Goal: Find specific page/section: Locate item on page

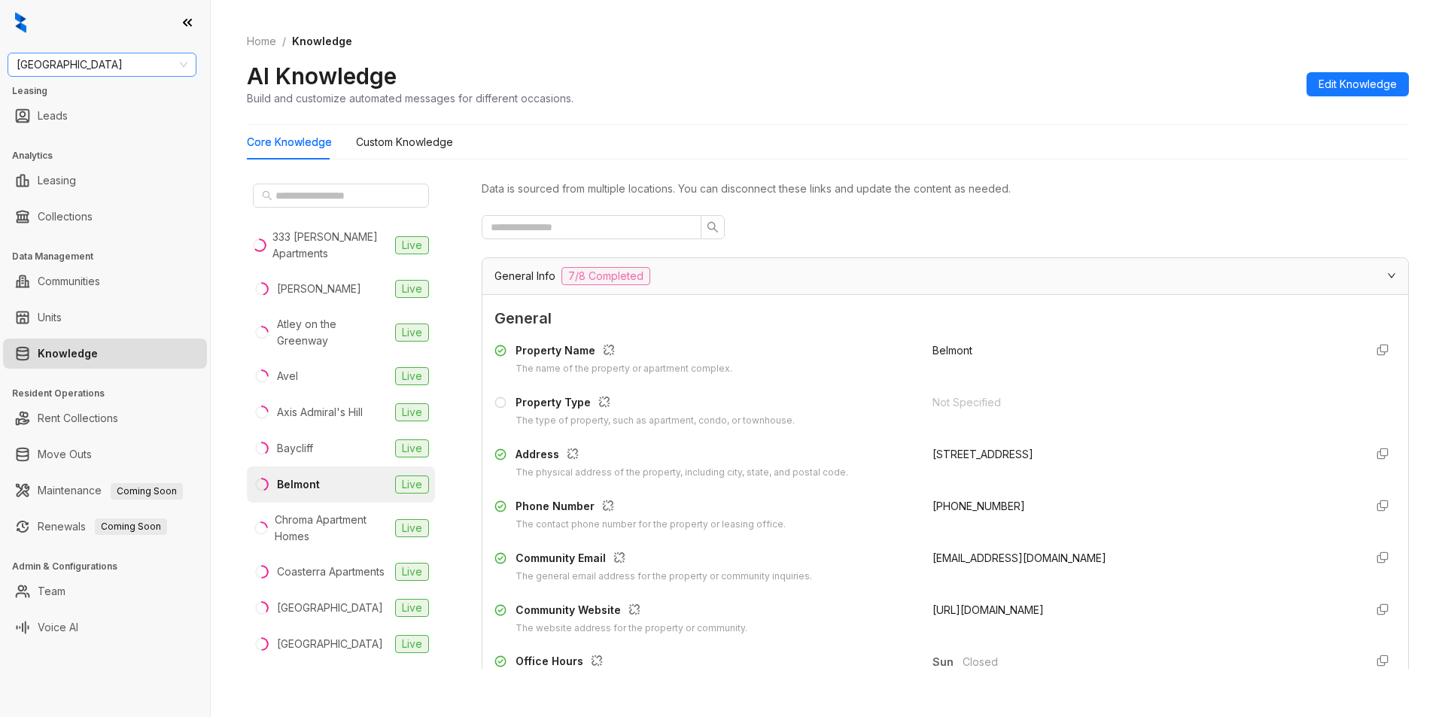
click at [89, 59] on span "[GEOGRAPHIC_DATA]" at bounding box center [102, 64] width 171 height 23
type input "*****"
click at [105, 92] on div "United Apartment Group" at bounding box center [102, 95] width 165 height 17
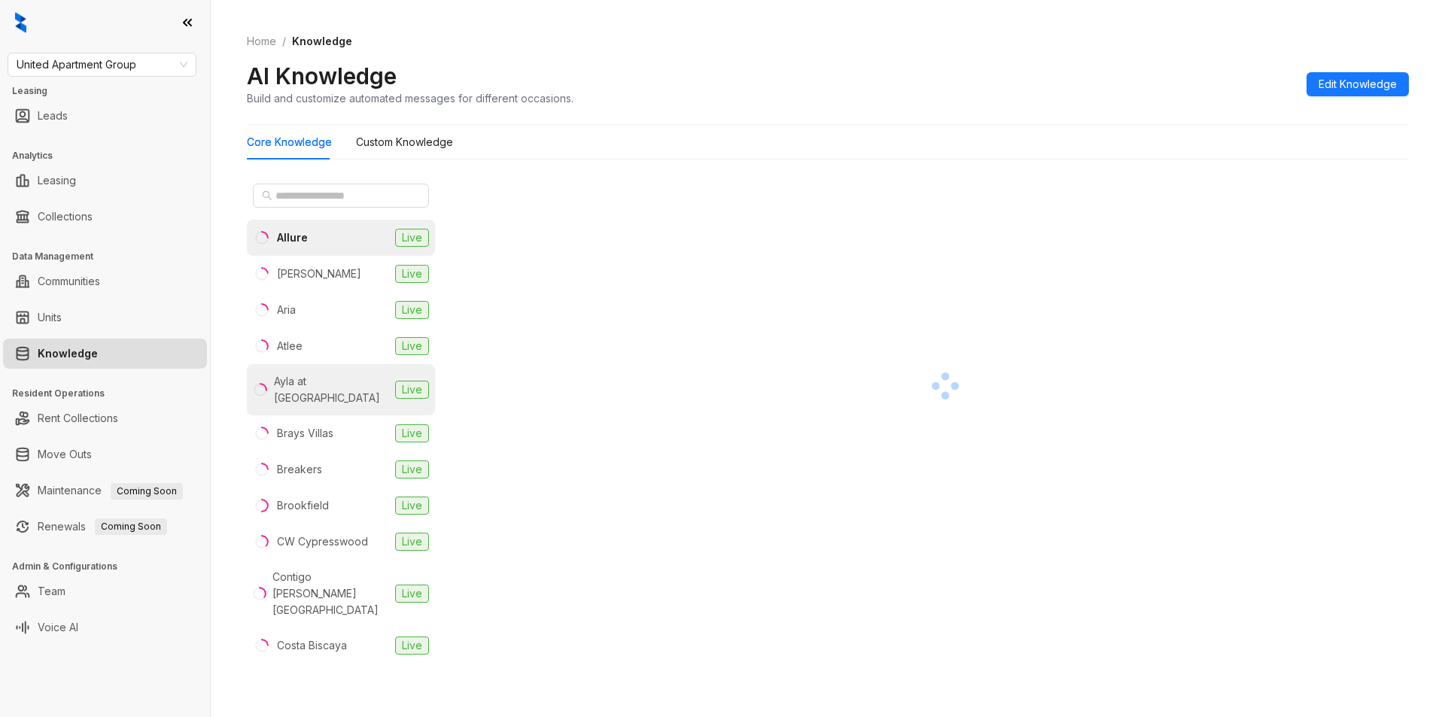
click at [327, 385] on div "Ayla at Castle Hills" at bounding box center [331, 389] width 115 height 33
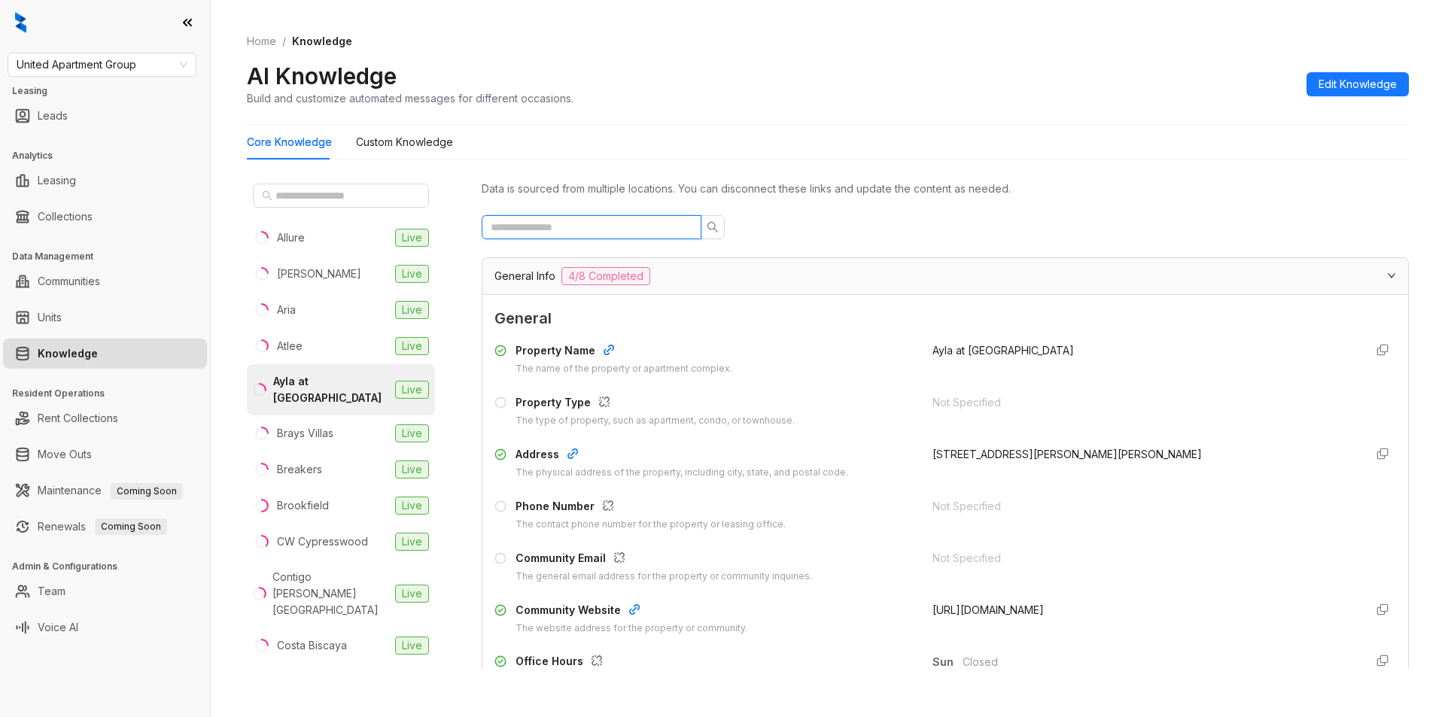
click at [580, 230] on input "text" at bounding box center [586, 227] width 190 height 17
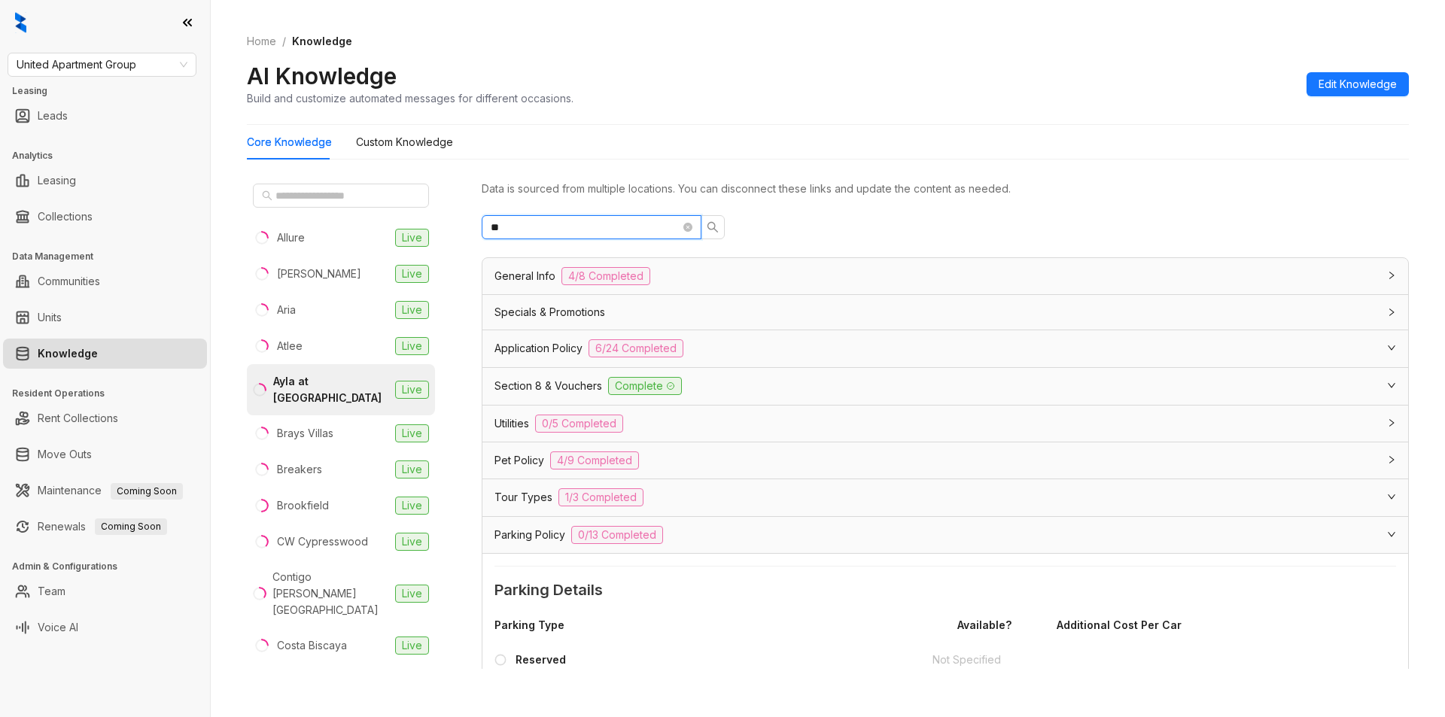
type input "*"
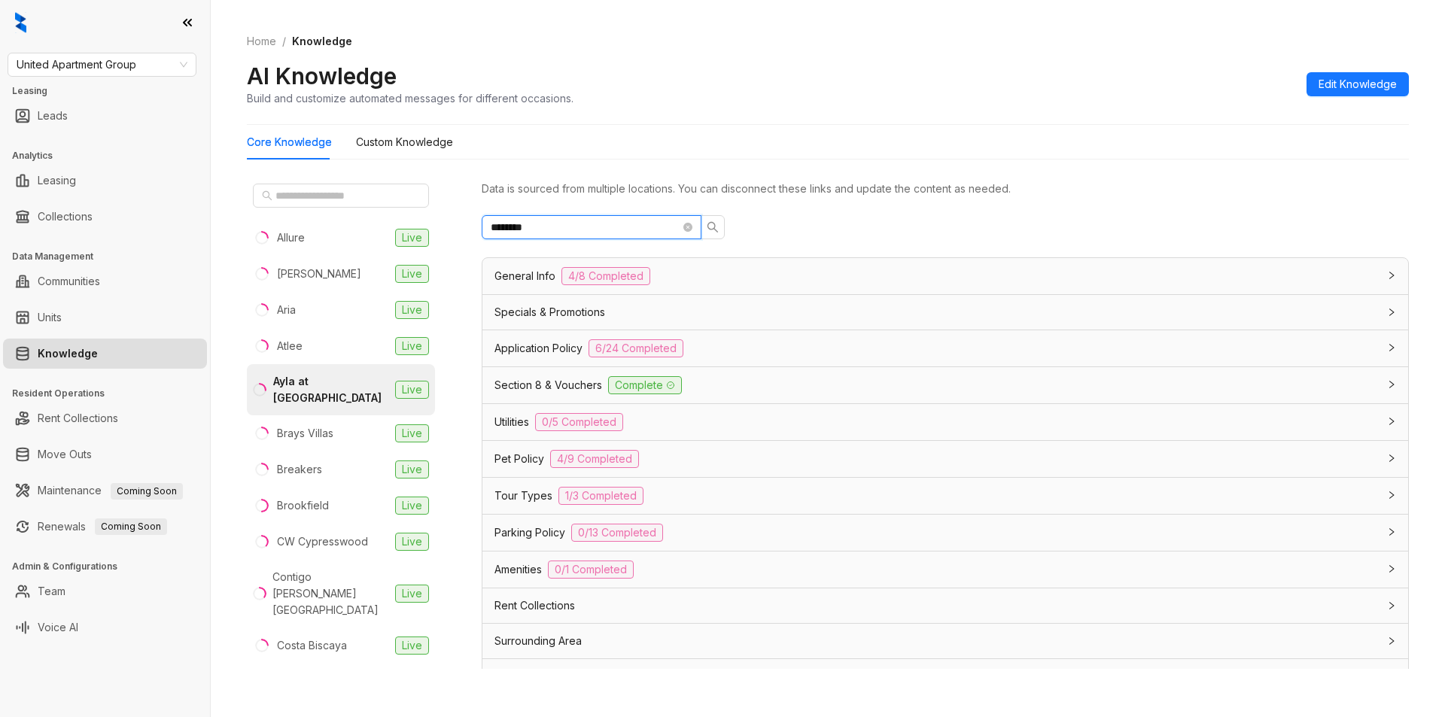
type input "********"
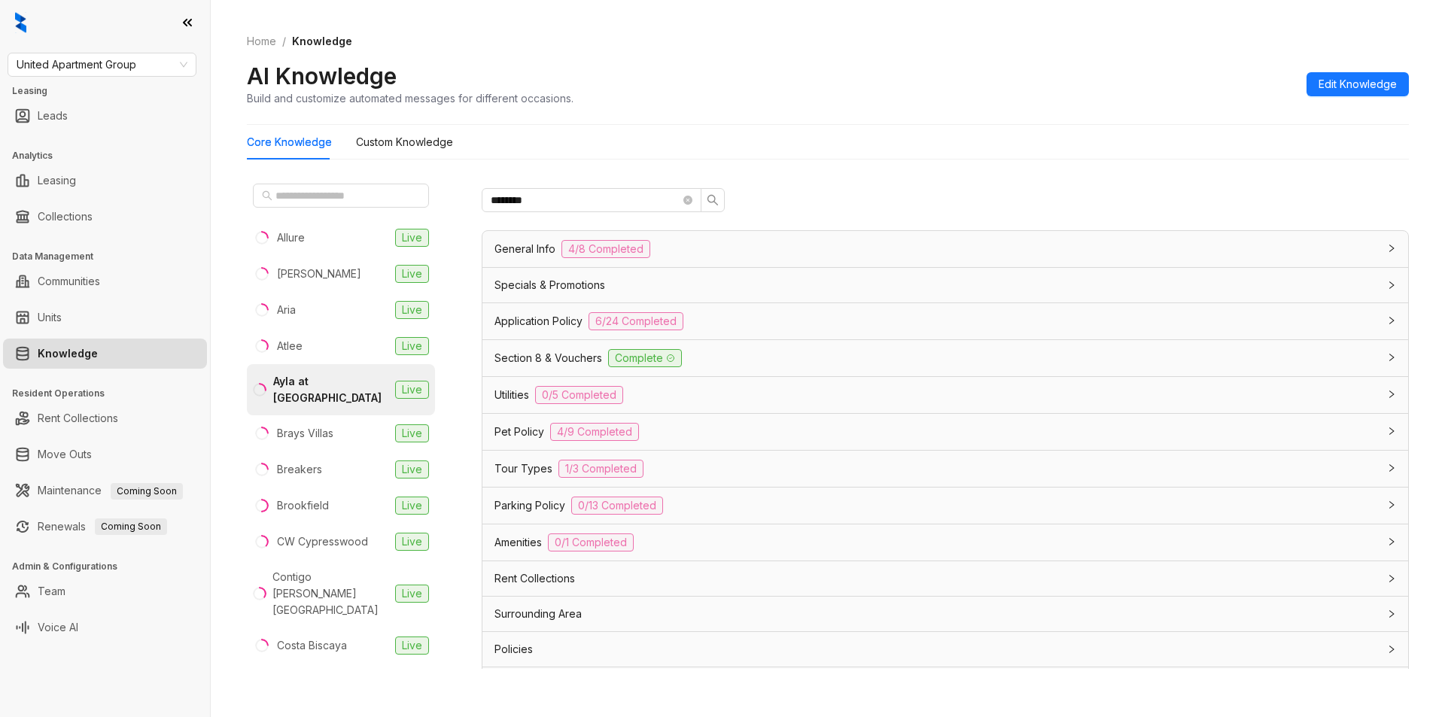
click at [1076, 262] on div "General Info 4/8 Completed" at bounding box center [945, 249] width 926 height 36
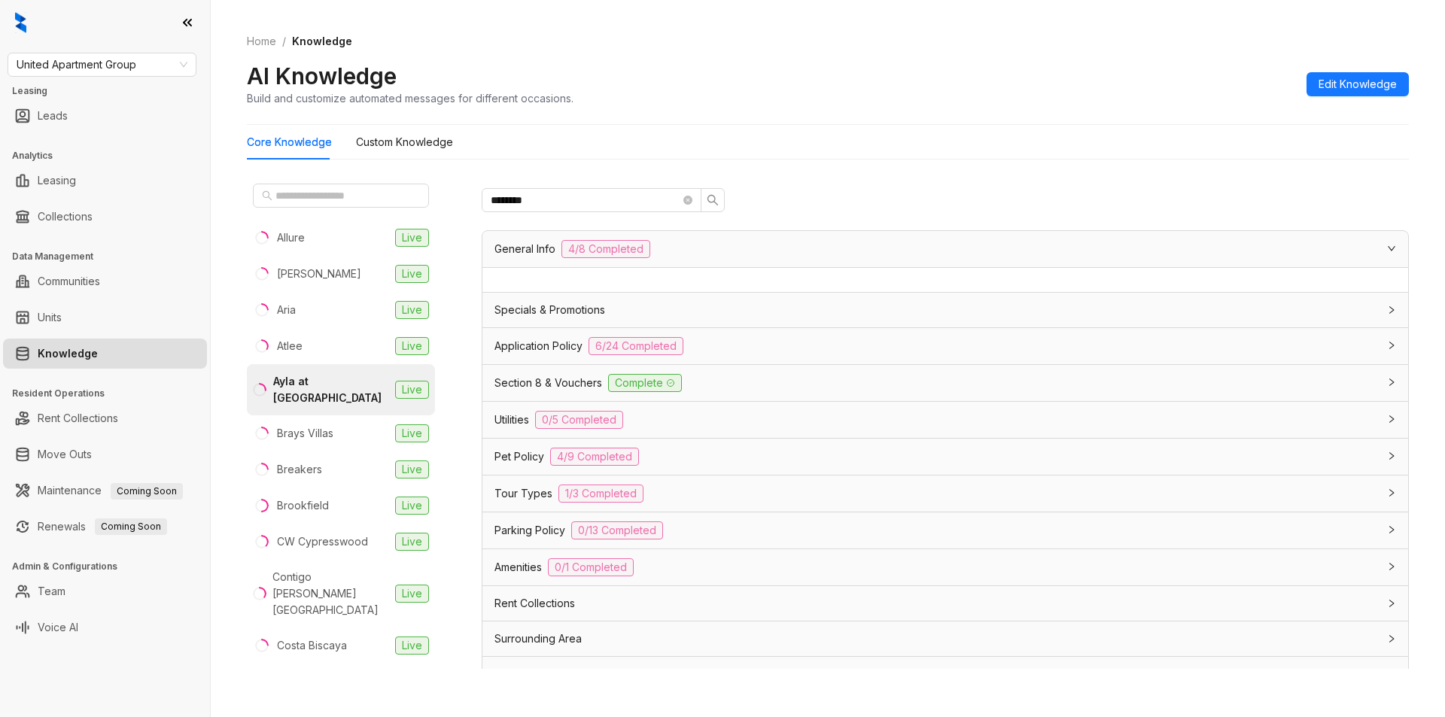
click at [1378, 254] on div at bounding box center [1387, 248] width 18 height 17
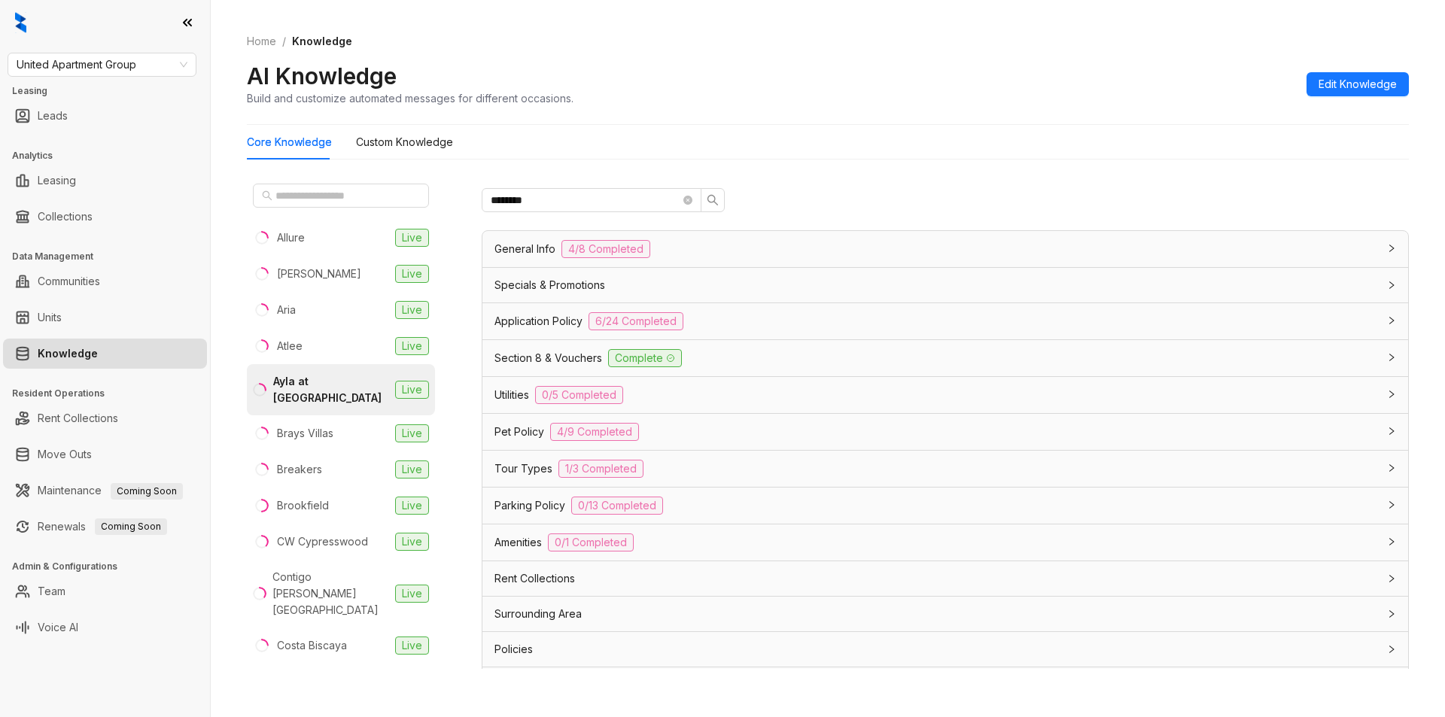
click at [910, 293] on div "Specials & Promotions" at bounding box center [937, 285] width 884 height 17
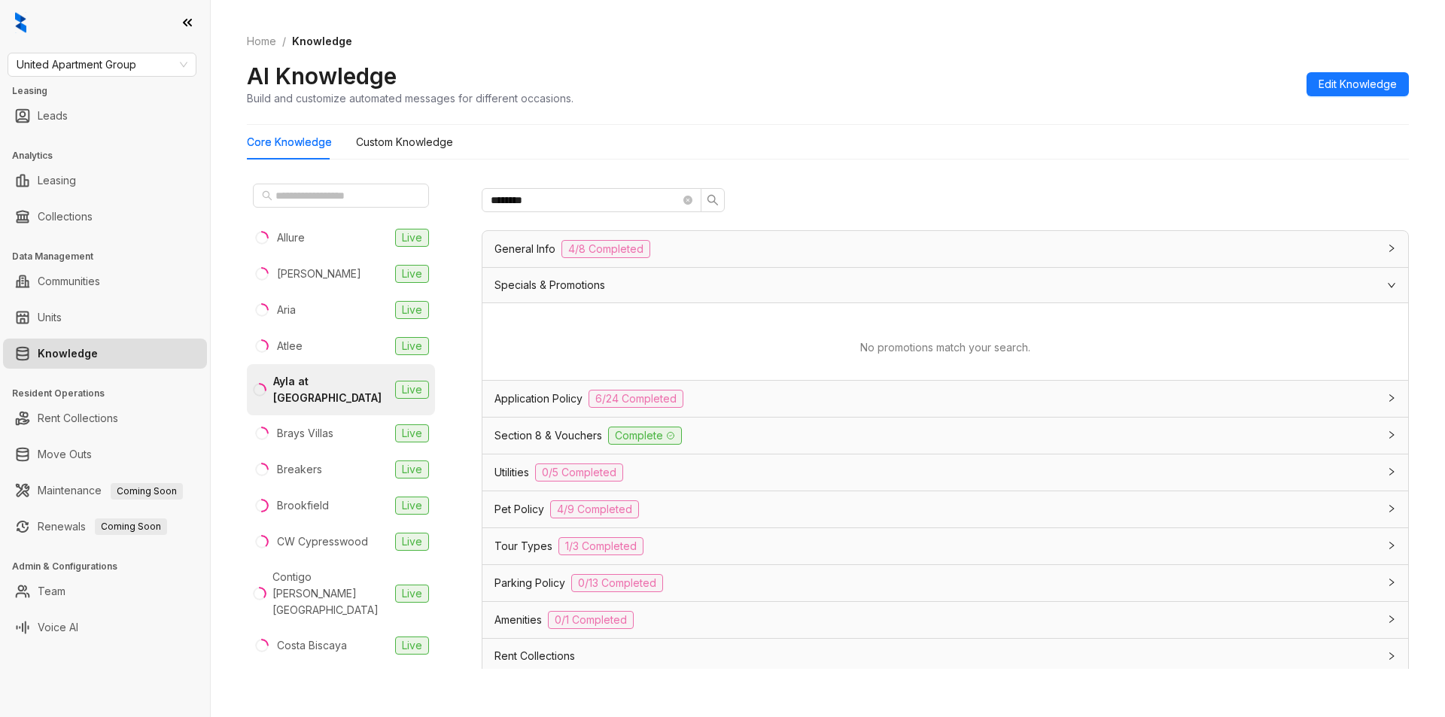
click at [784, 384] on div "Application Policy 6/24 Completed" at bounding box center [945, 399] width 926 height 36
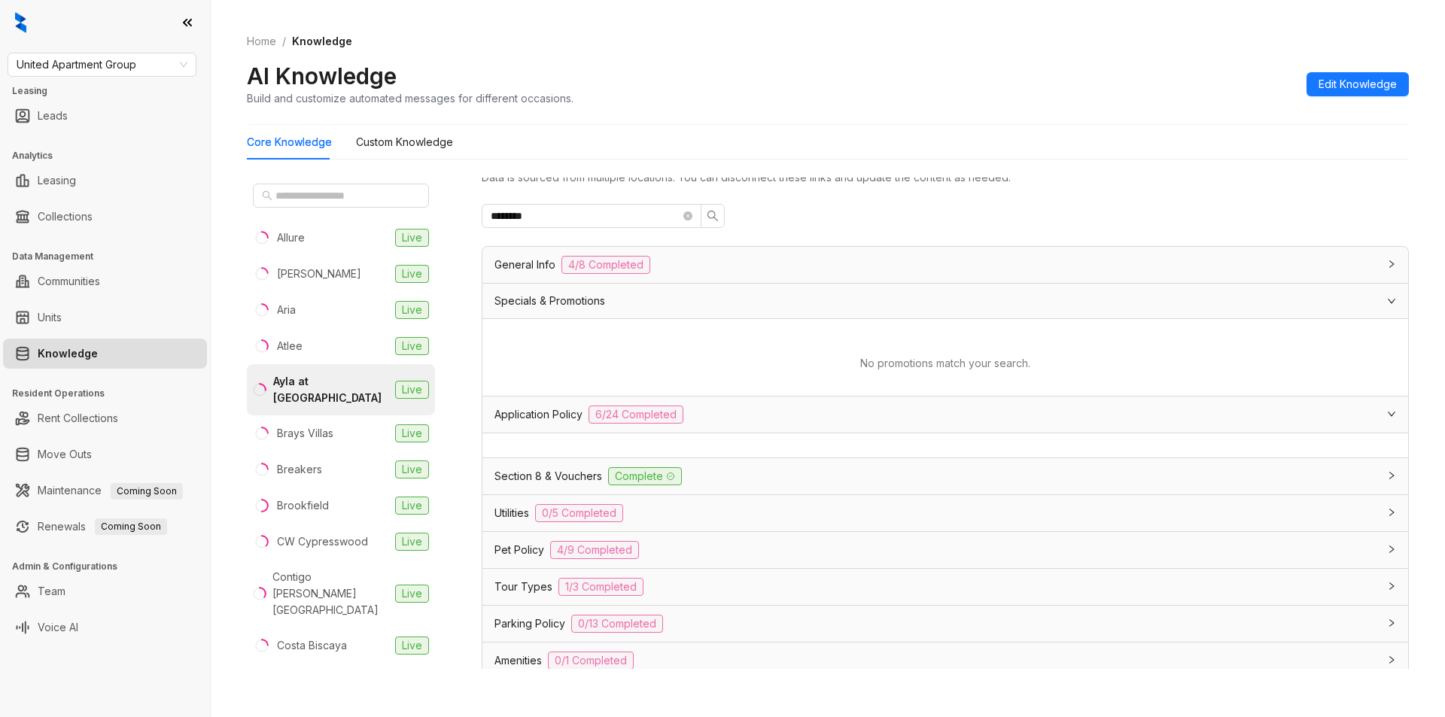
scroll to position [0, 0]
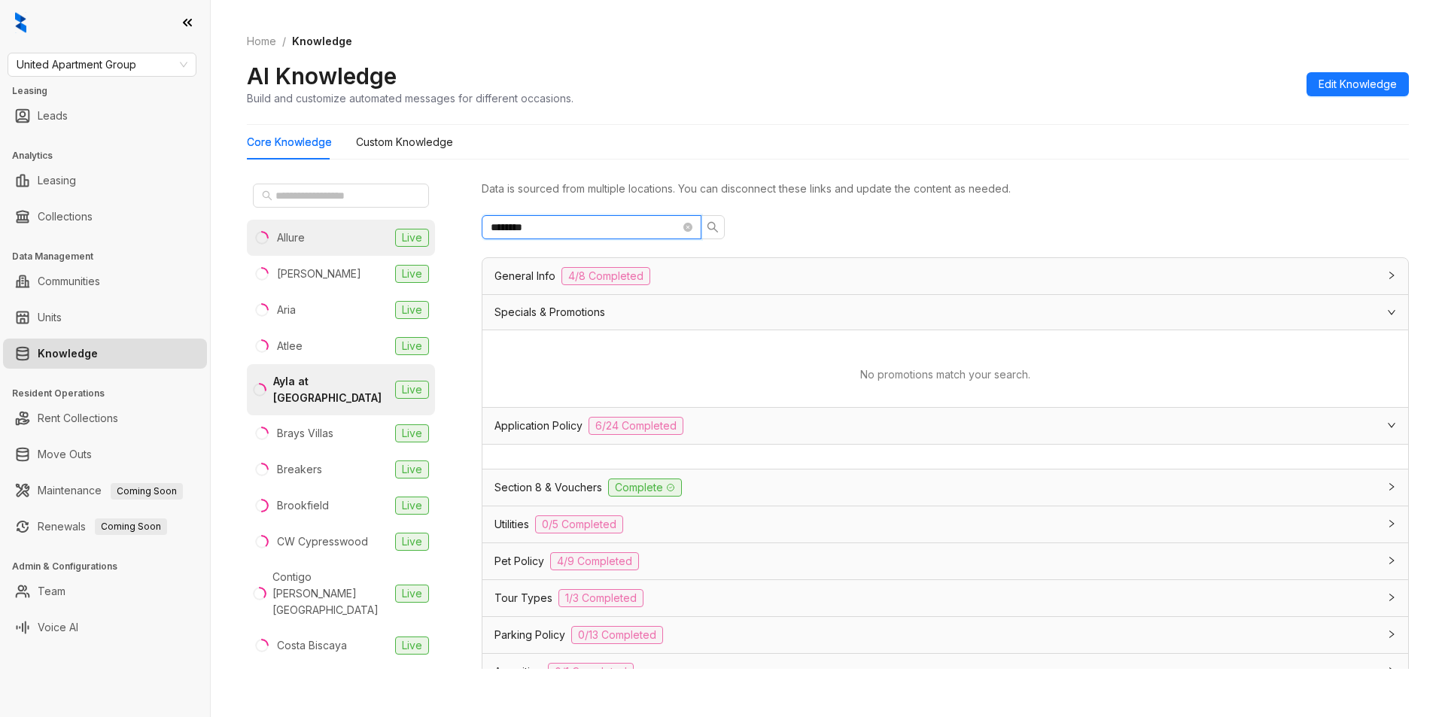
drag, startPoint x: 571, startPoint y: 225, endPoint x: 373, endPoint y: 227, distance: 197.2
click at [373, 227] on div "Allure Live Arcos Live Aria Live Atlee Live Ayla at Castle Hills Live Brays Vil…" at bounding box center [828, 427] width 1162 height 510
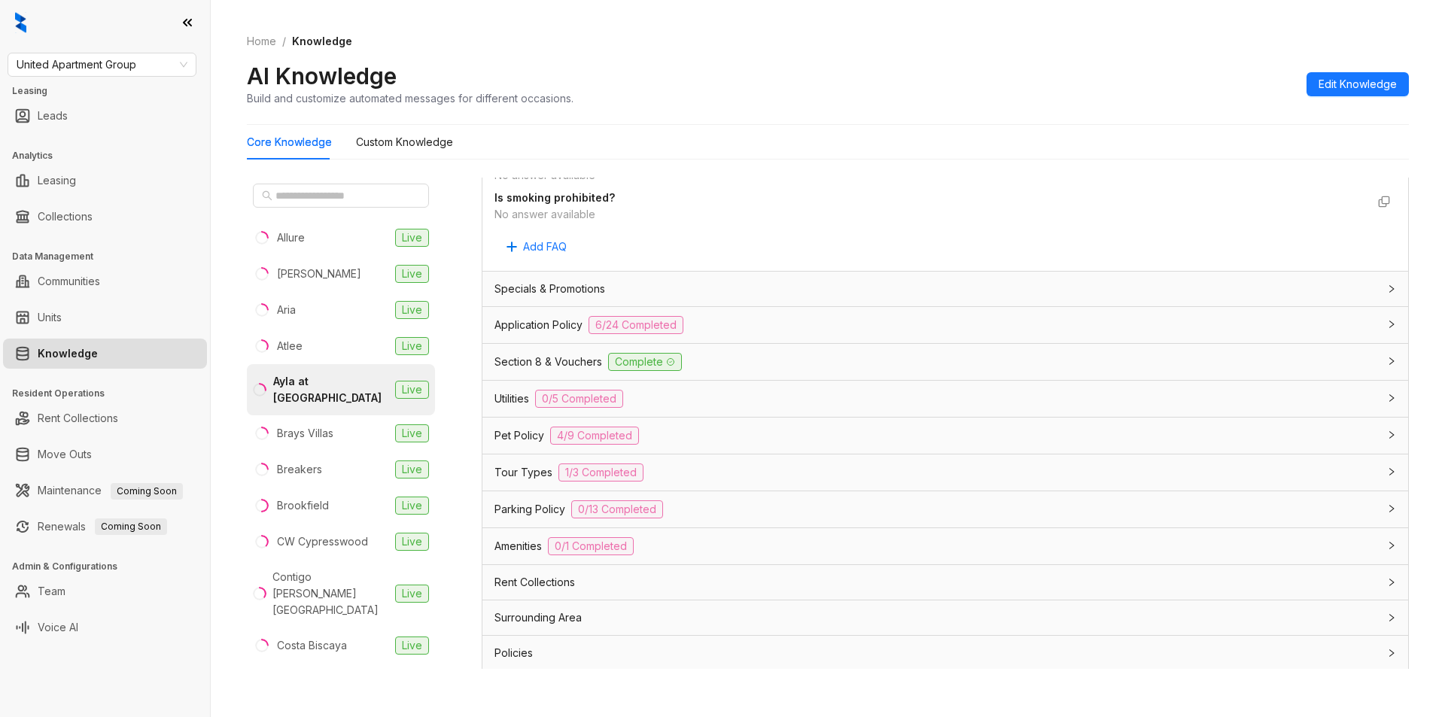
scroll to position [954, 0]
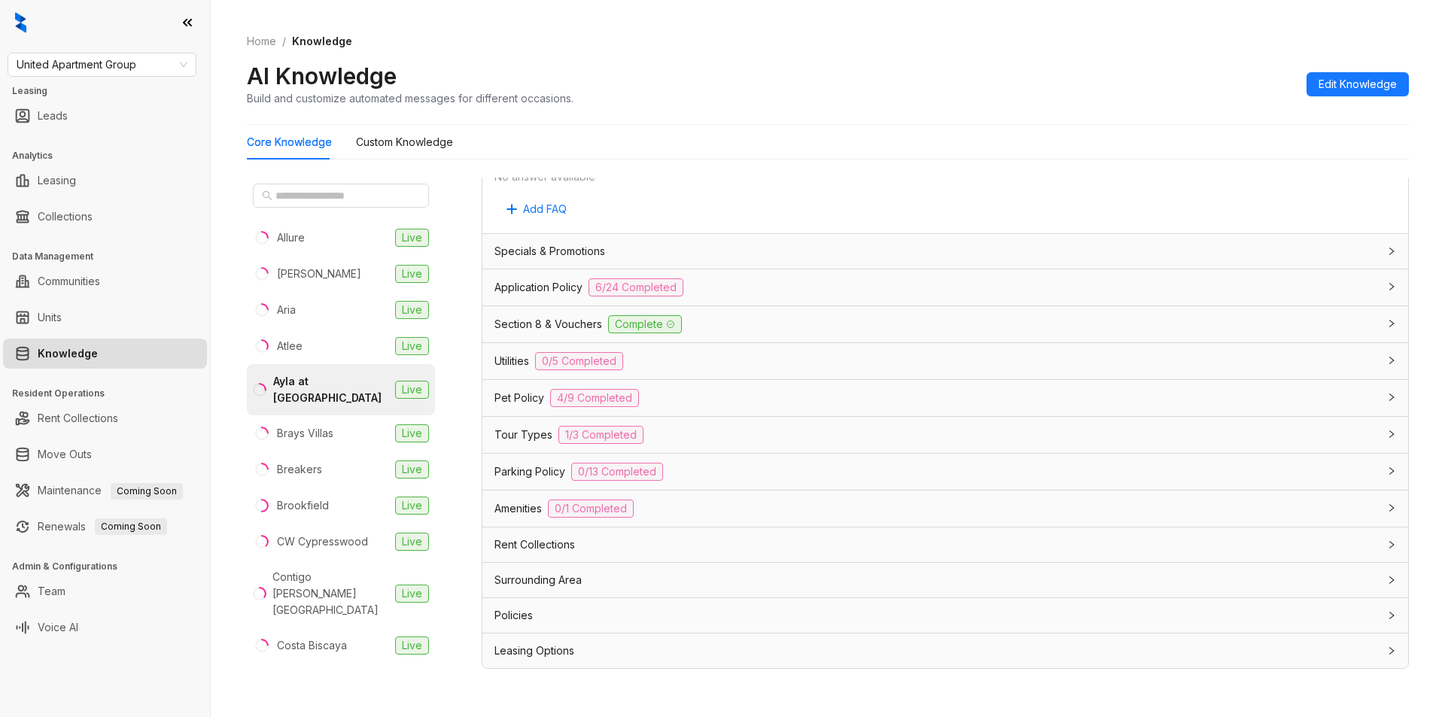
click at [847, 297] on div "Application Policy 6/24 Completed" at bounding box center [945, 287] width 926 height 36
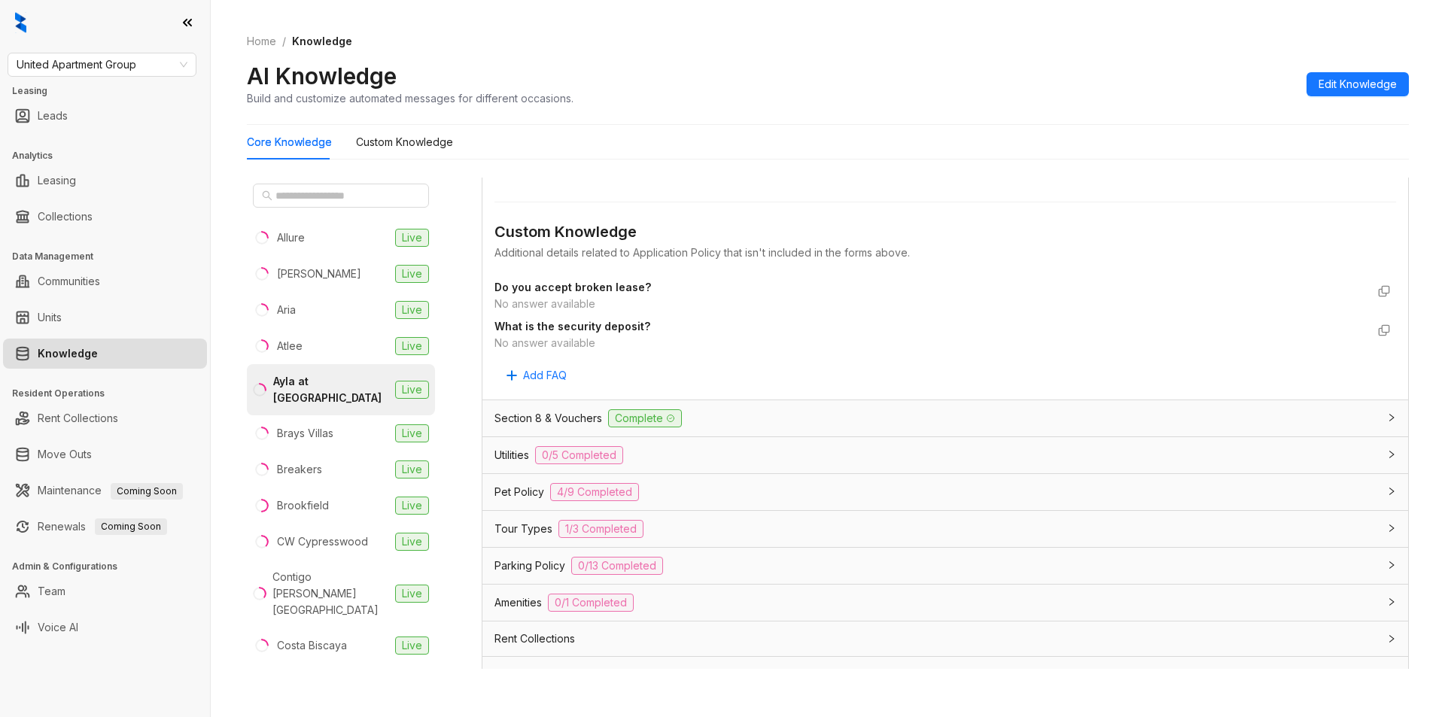
scroll to position [2806, 0]
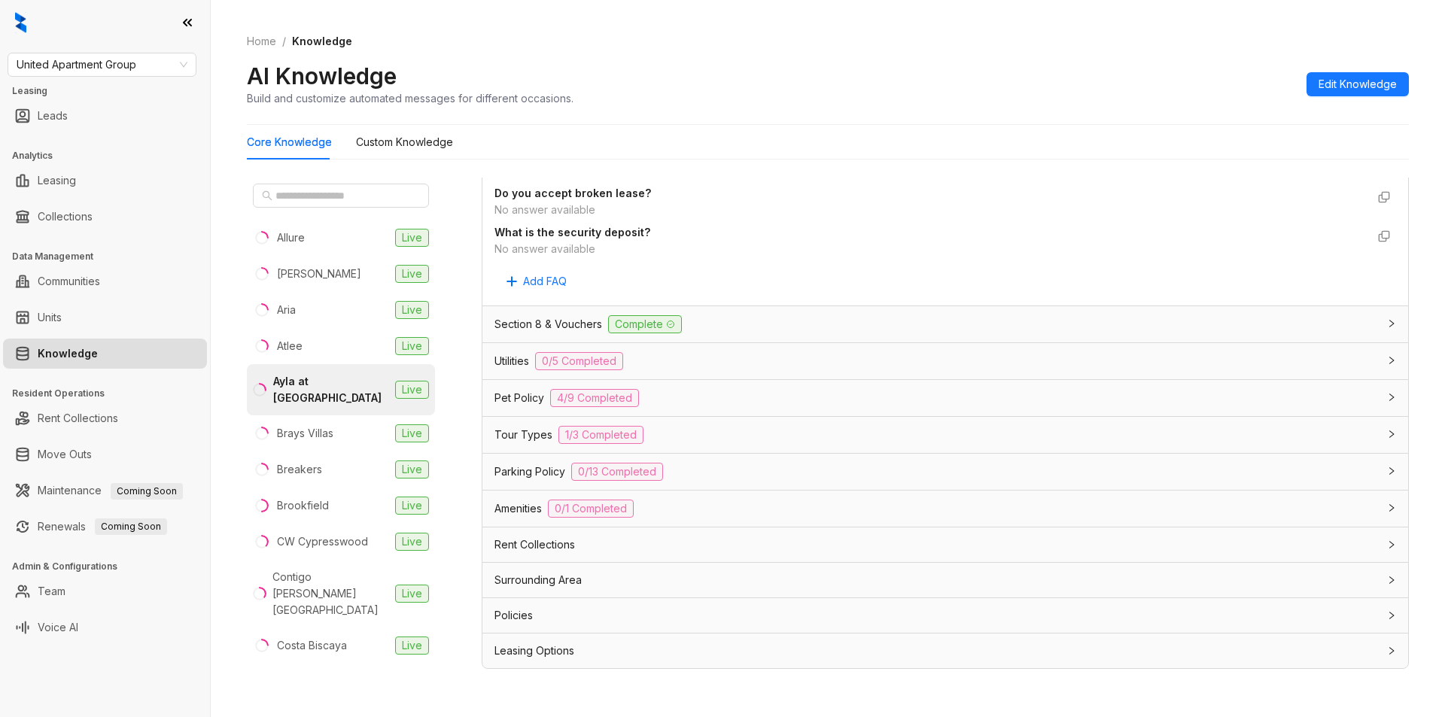
click at [607, 613] on div "Policies" at bounding box center [937, 615] width 884 height 17
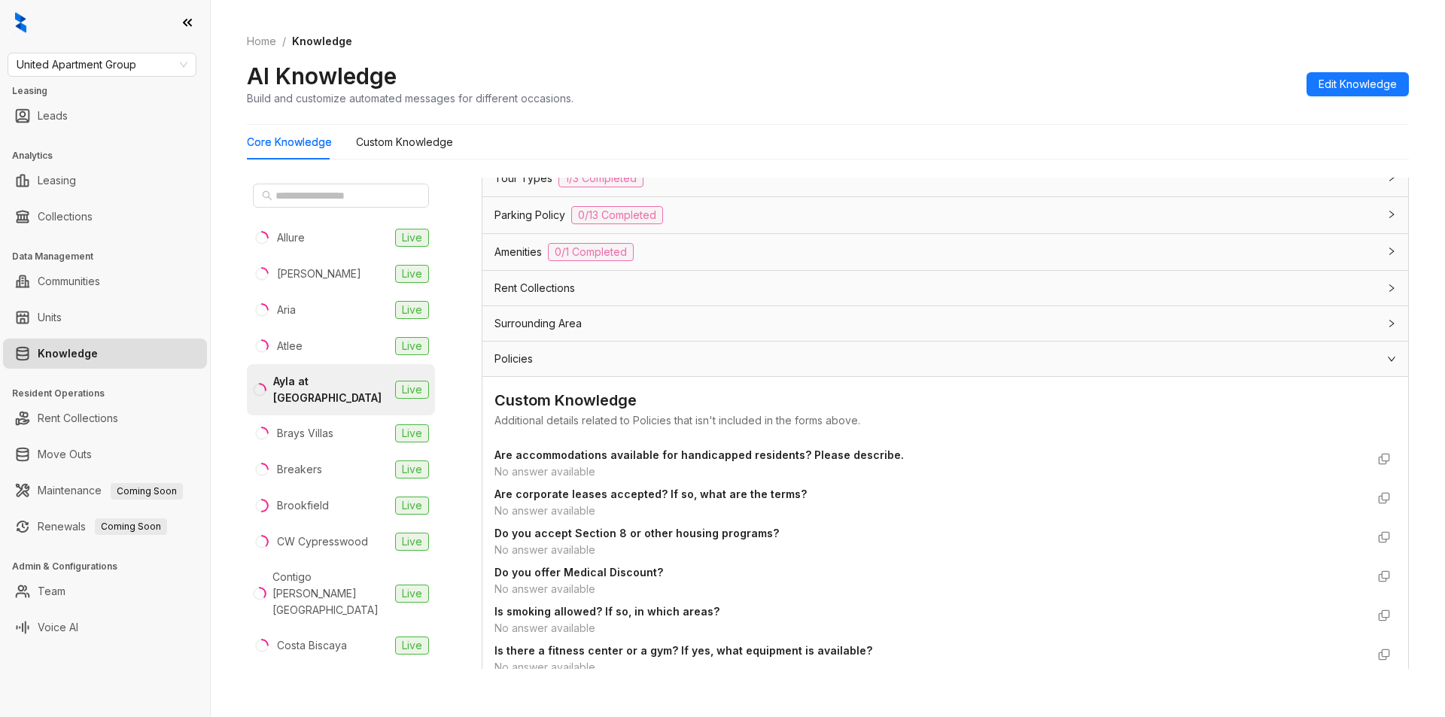
scroll to position [3193, 0]
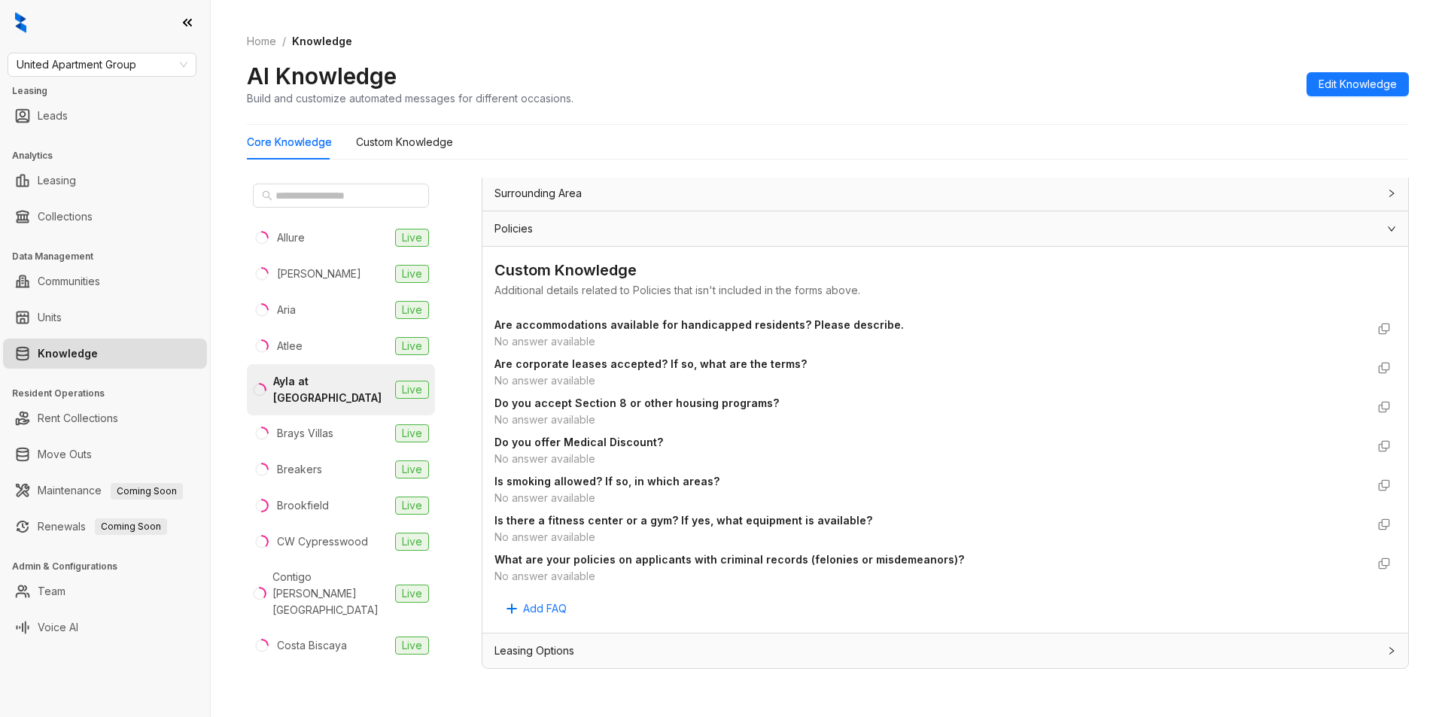
click at [604, 657] on div "Leasing Options" at bounding box center [937, 651] width 884 height 17
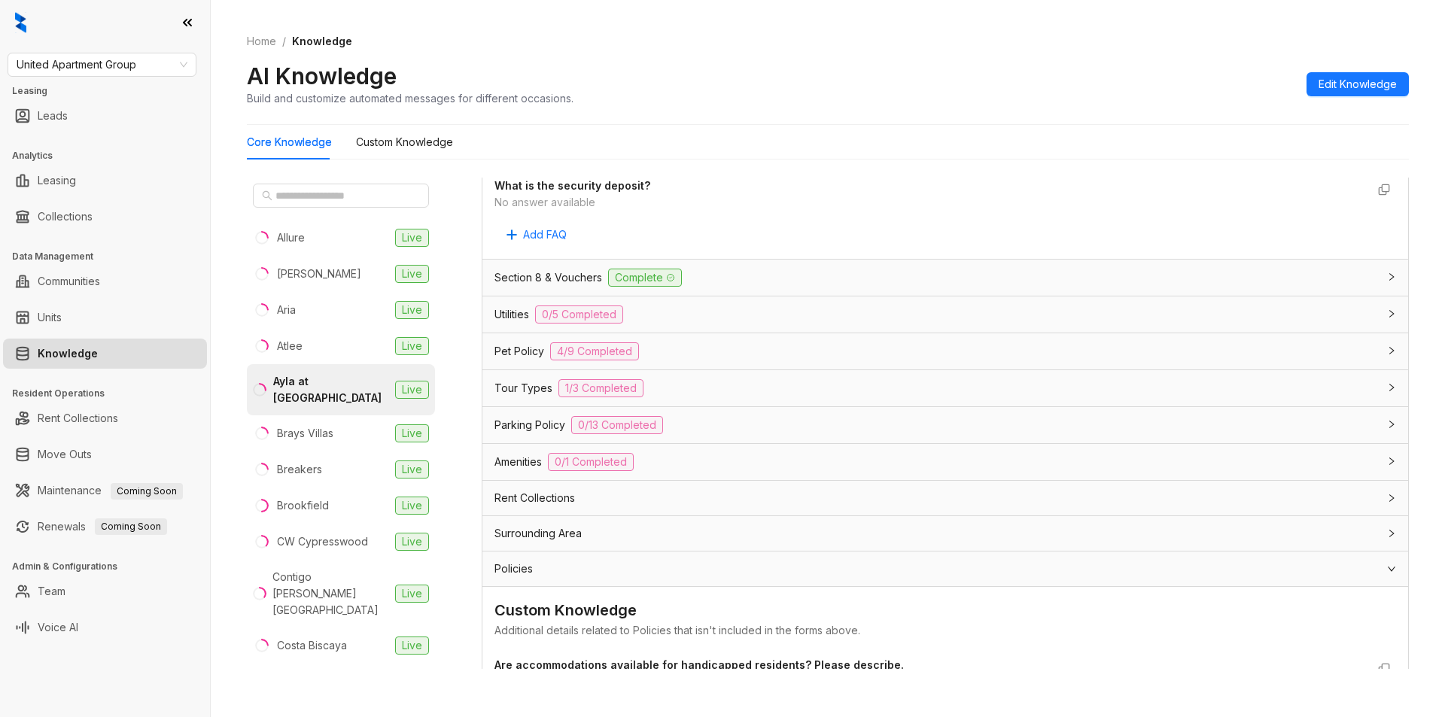
scroll to position [2793, 0]
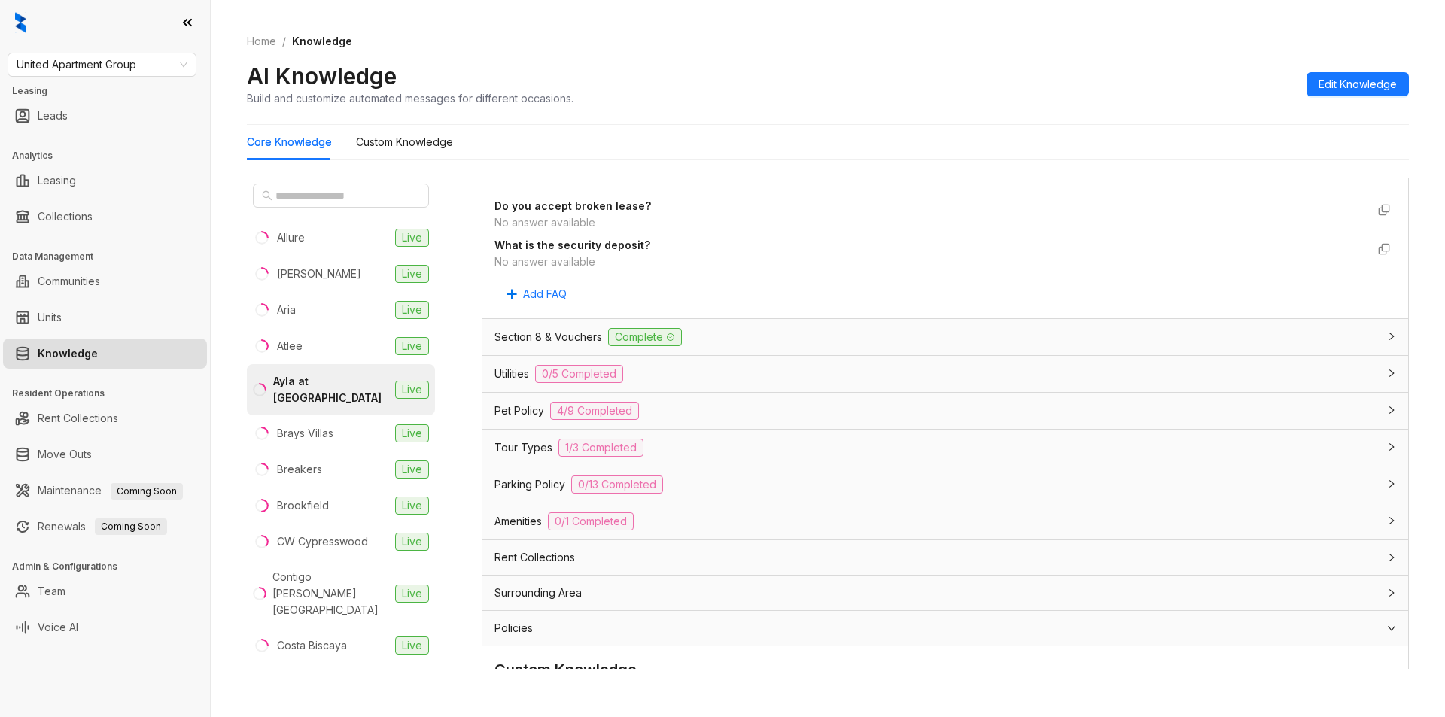
click at [783, 406] on div "Pet Policy 4/9 Completed" at bounding box center [937, 411] width 884 height 18
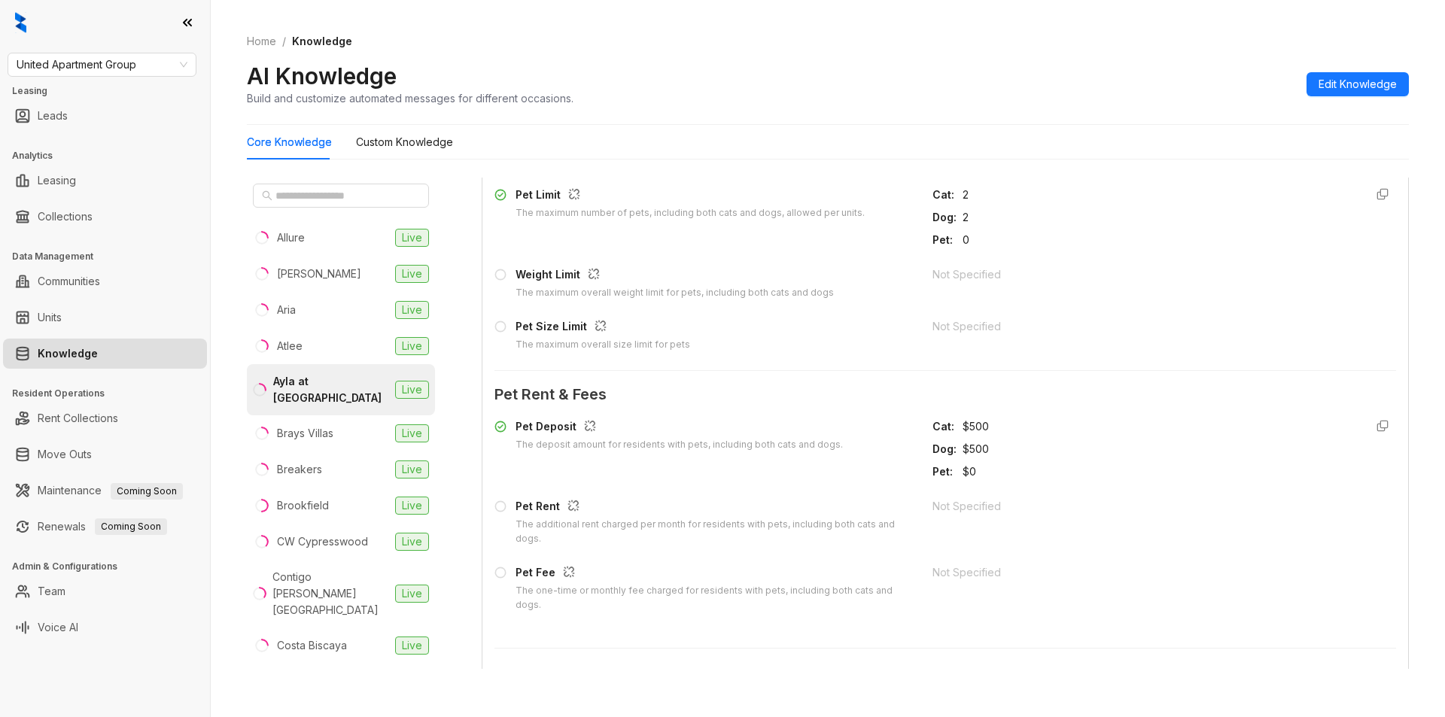
scroll to position [3164, 0]
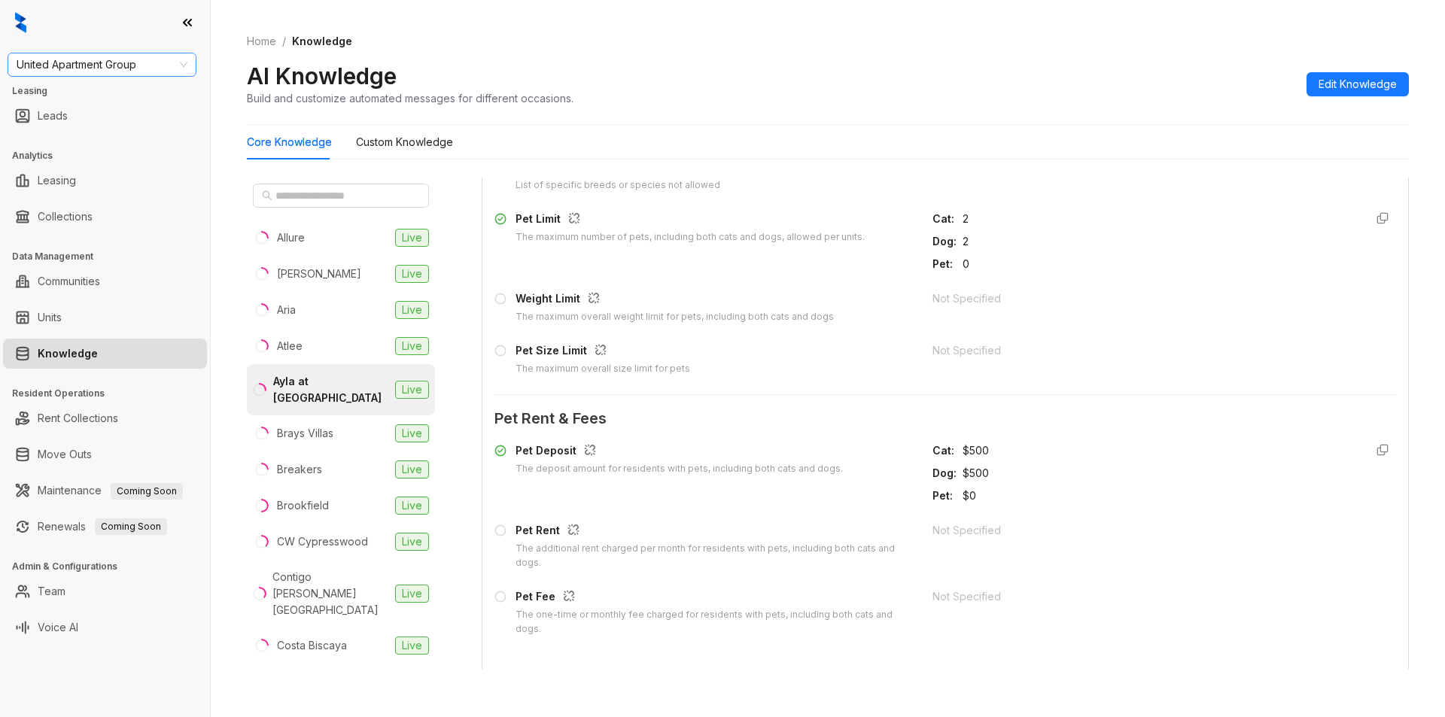
click at [139, 69] on span "United Apartment Group" at bounding box center [102, 64] width 171 height 23
type input "****"
click at [96, 93] on div "RR Living" at bounding box center [102, 95] width 165 height 17
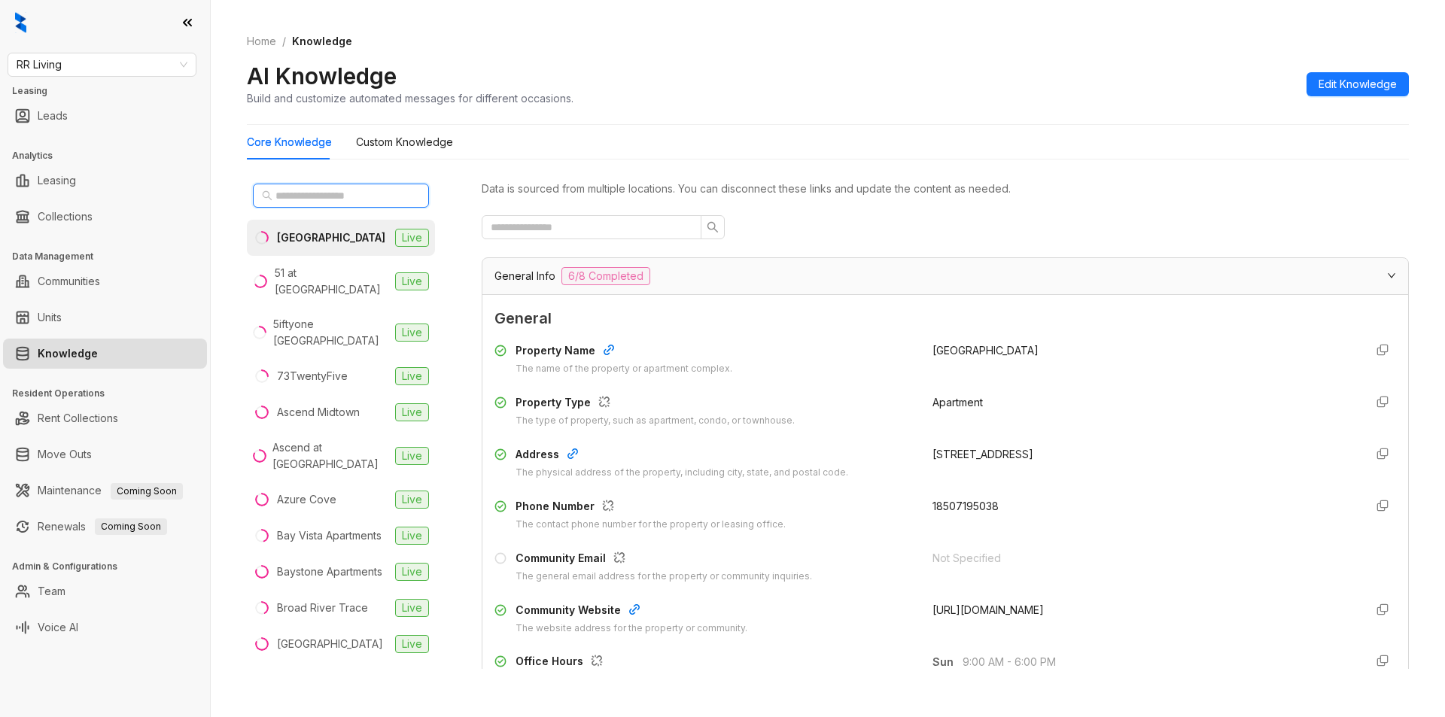
click at [282, 190] on input "text" at bounding box center [341, 195] width 132 height 17
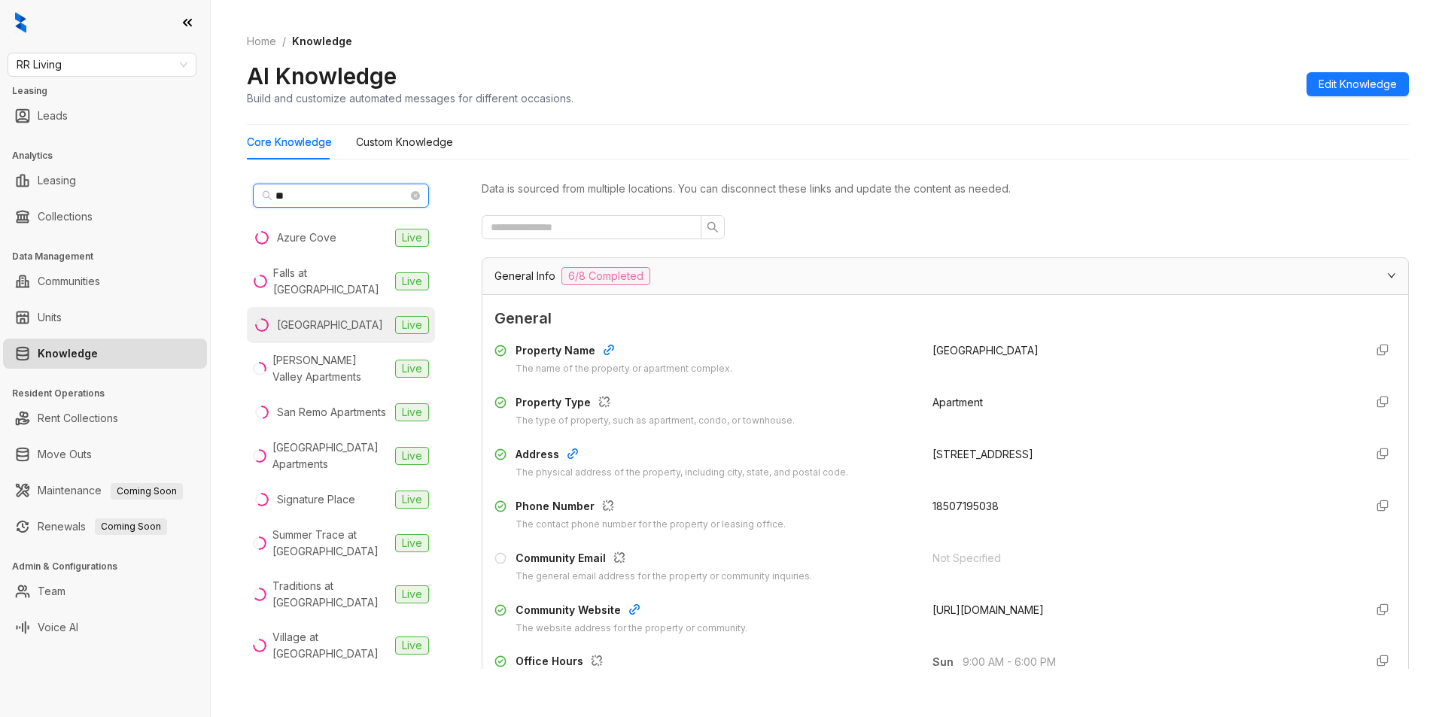
type input "**"
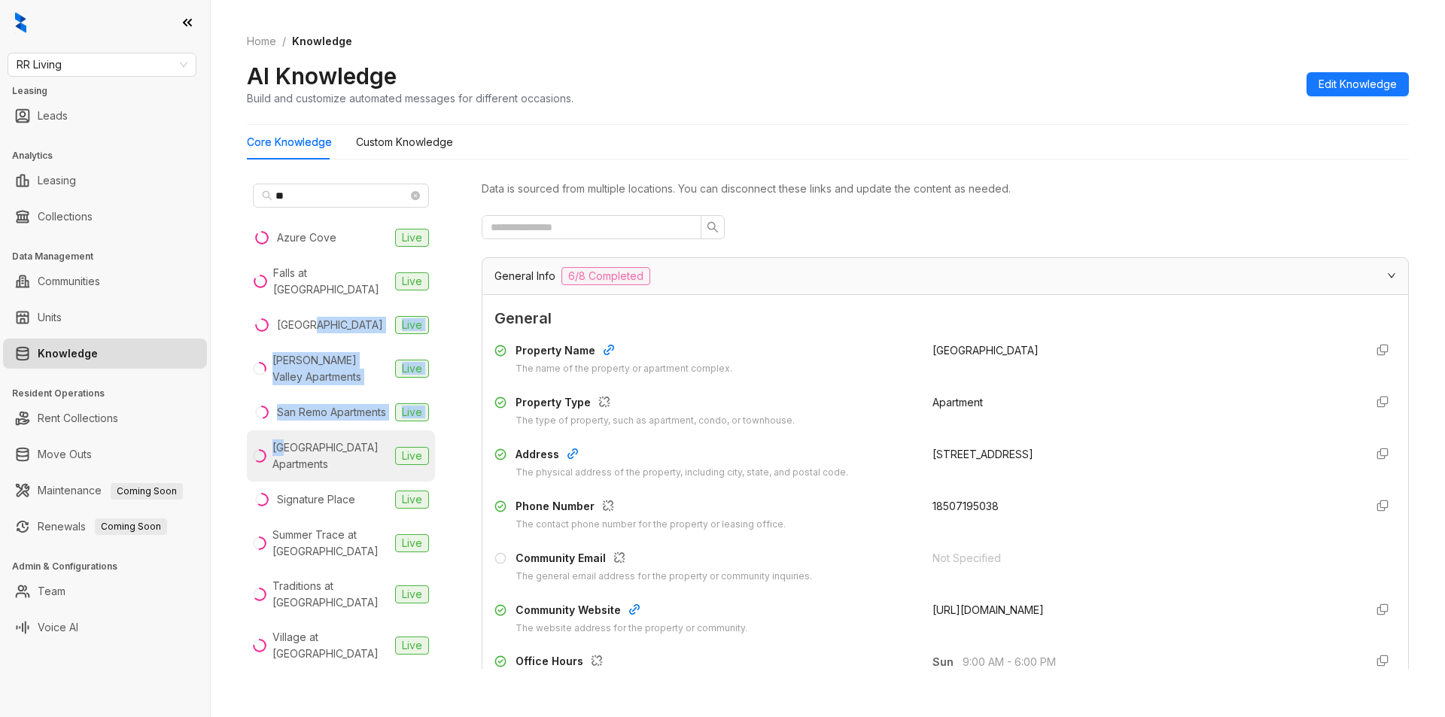
drag, startPoint x: 303, startPoint y: 321, endPoint x: 300, endPoint y: 461, distance: 140.0
click at [287, 475] on ul "[GEOGRAPHIC_DATA] [GEOGRAPHIC_DATA] at [GEOGRAPHIC_DATA] [GEOGRAPHIC_DATA] Apar…" at bounding box center [341, 488] width 188 height 537
click at [319, 385] on div "[PERSON_NAME] Valley Apartments" at bounding box center [330, 368] width 117 height 33
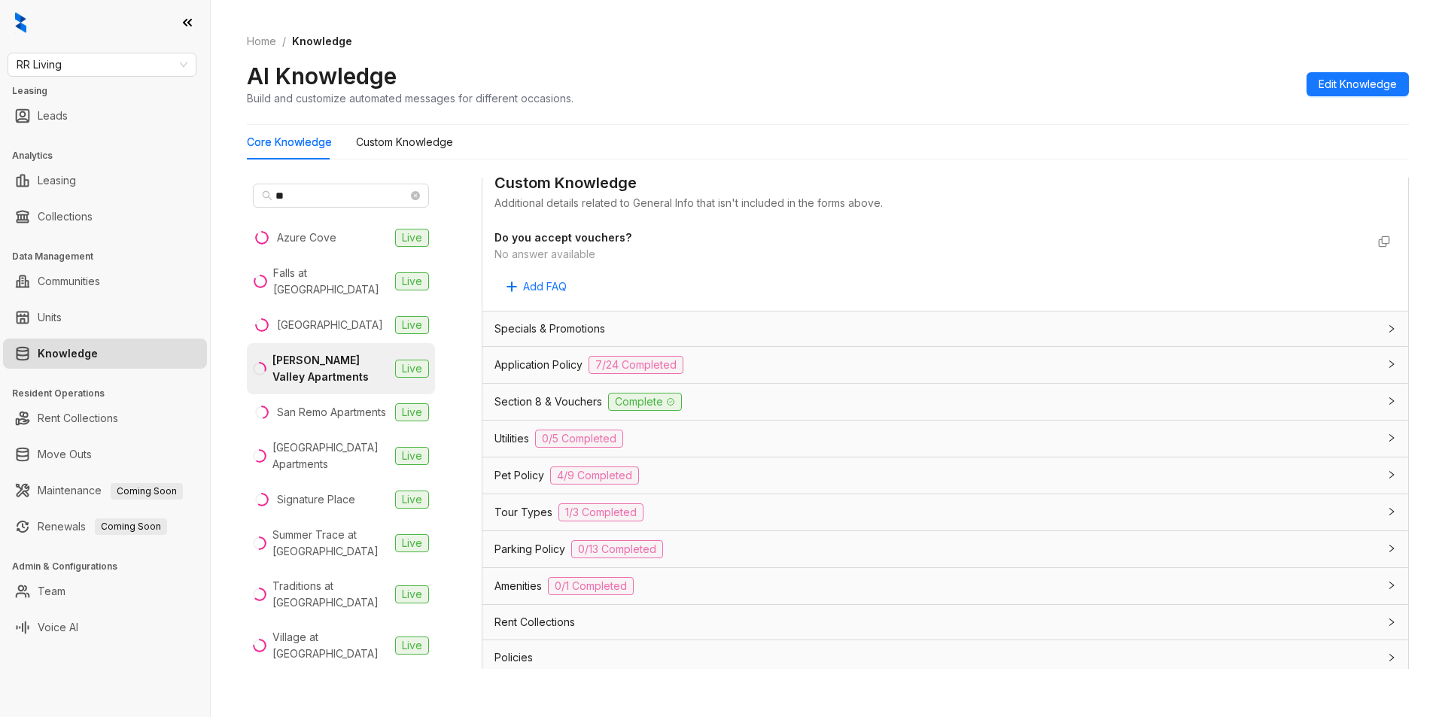
scroll to position [787, 0]
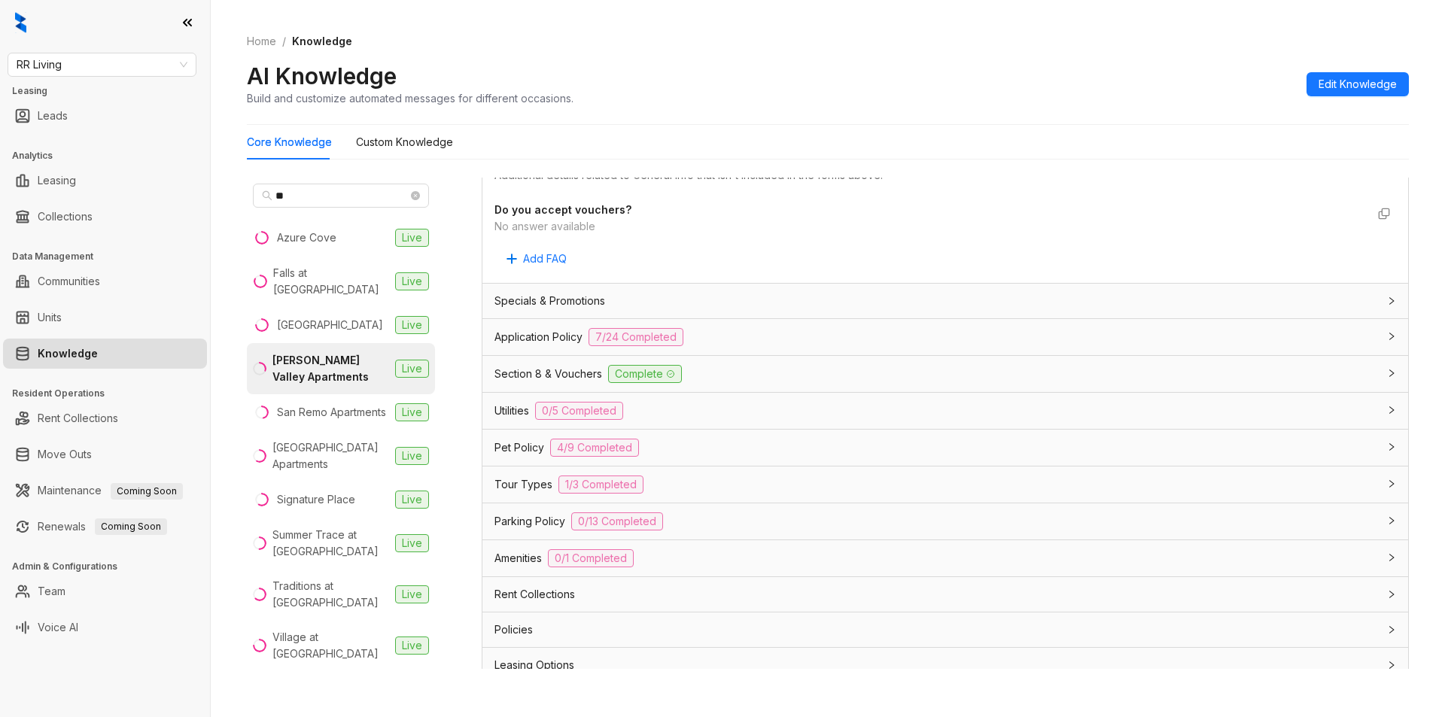
click at [738, 441] on div "Pet Policy 4/9 Completed" at bounding box center [937, 448] width 884 height 18
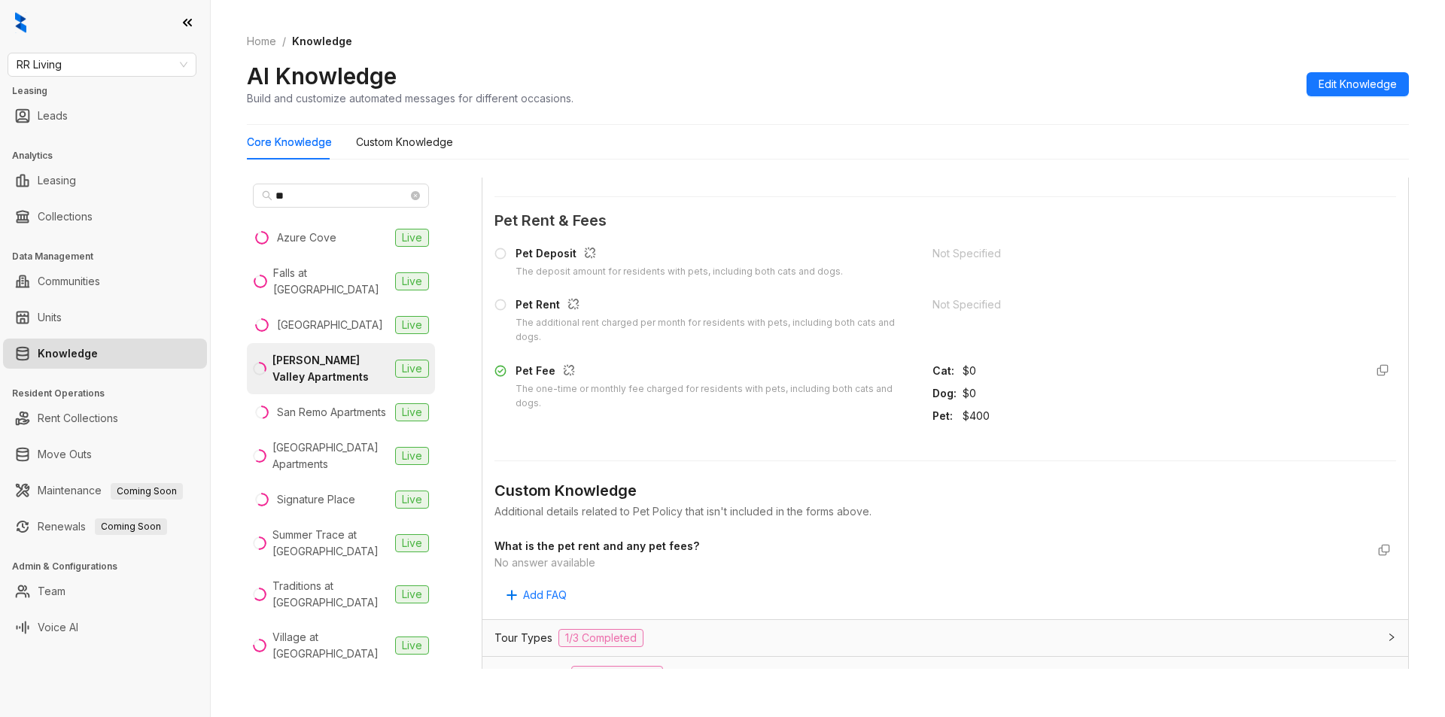
scroll to position [1348, 0]
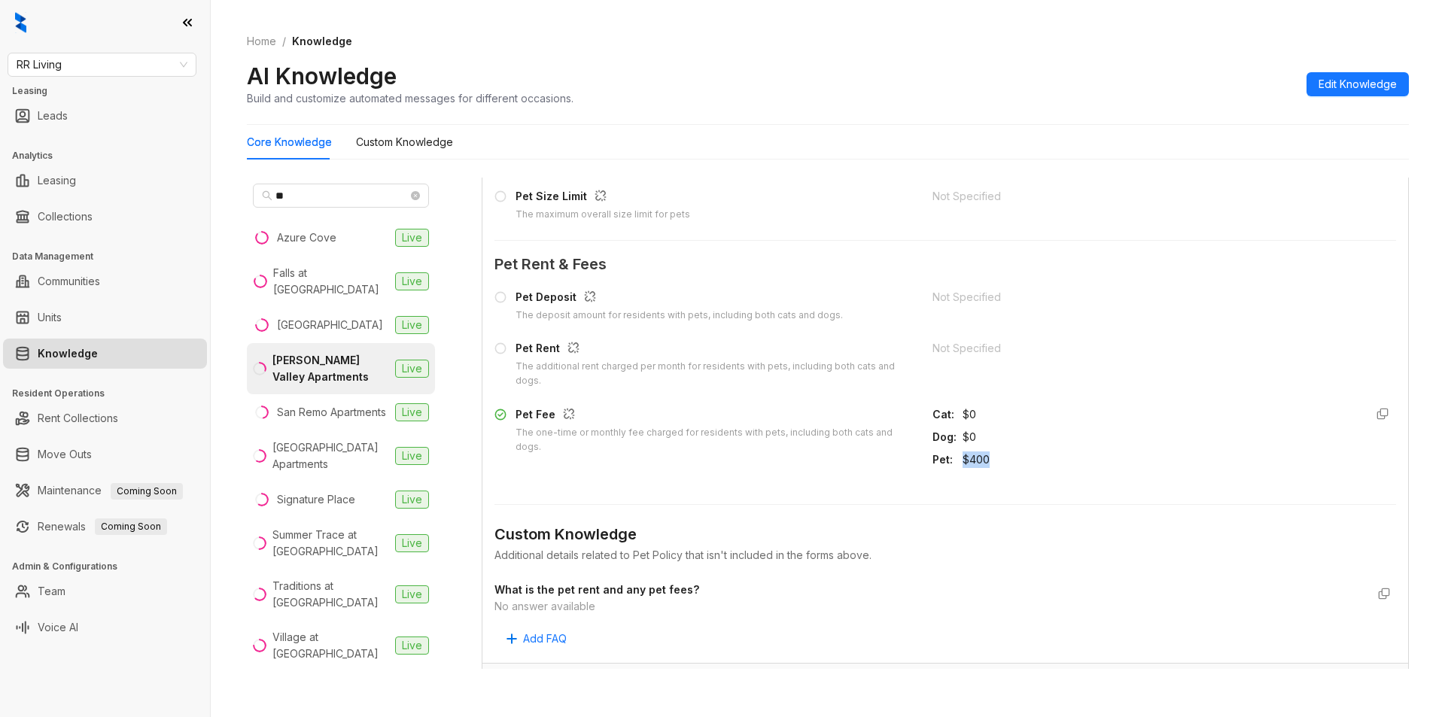
drag, startPoint x: 949, startPoint y: 458, endPoint x: 984, endPoint y: 459, distance: 34.7
click at [984, 459] on div "Pet : $400" at bounding box center [1143, 460] width 420 height 17
copy div "$400"
